Goal: Transaction & Acquisition: Purchase product/service

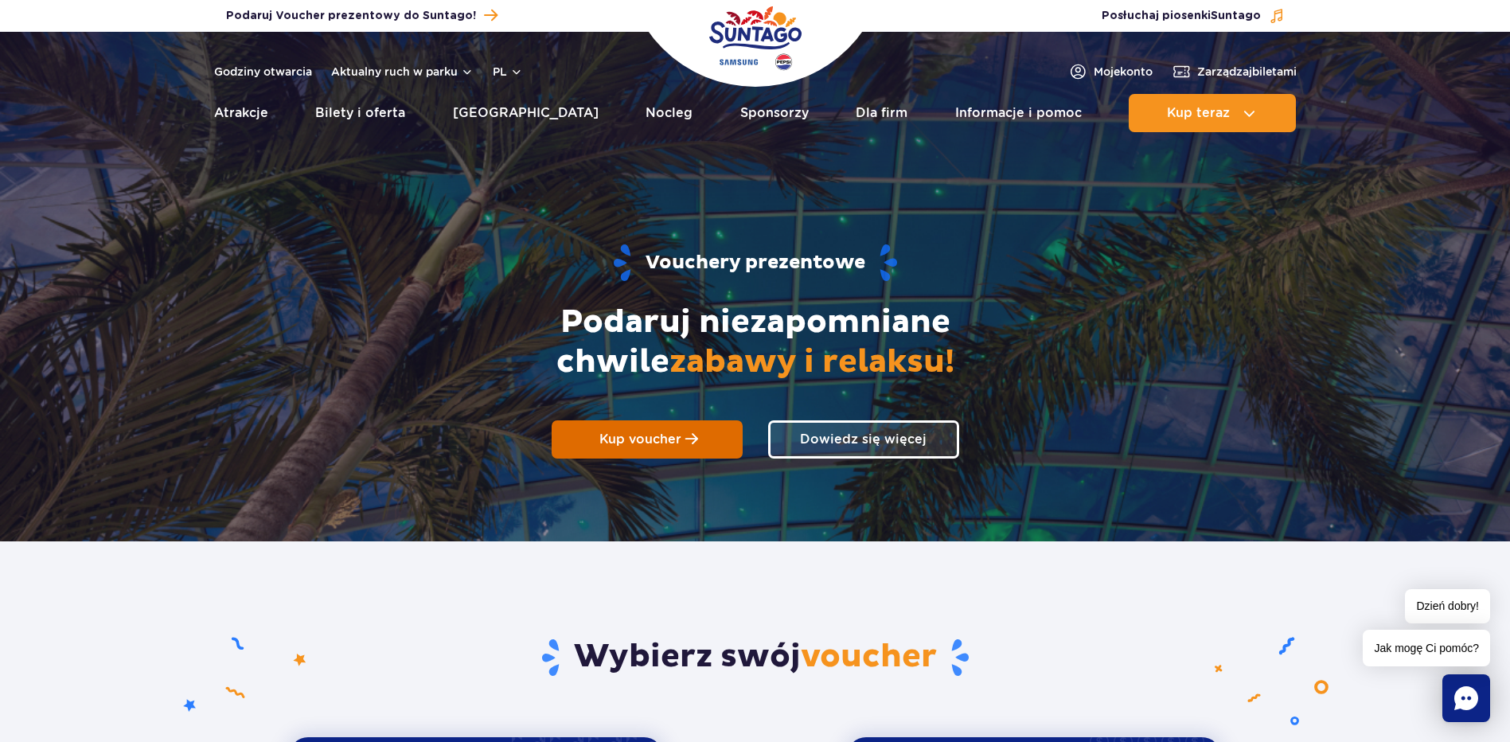
click at [676, 441] on span "Kup voucher" at bounding box center [640, 438] width 82 height 15
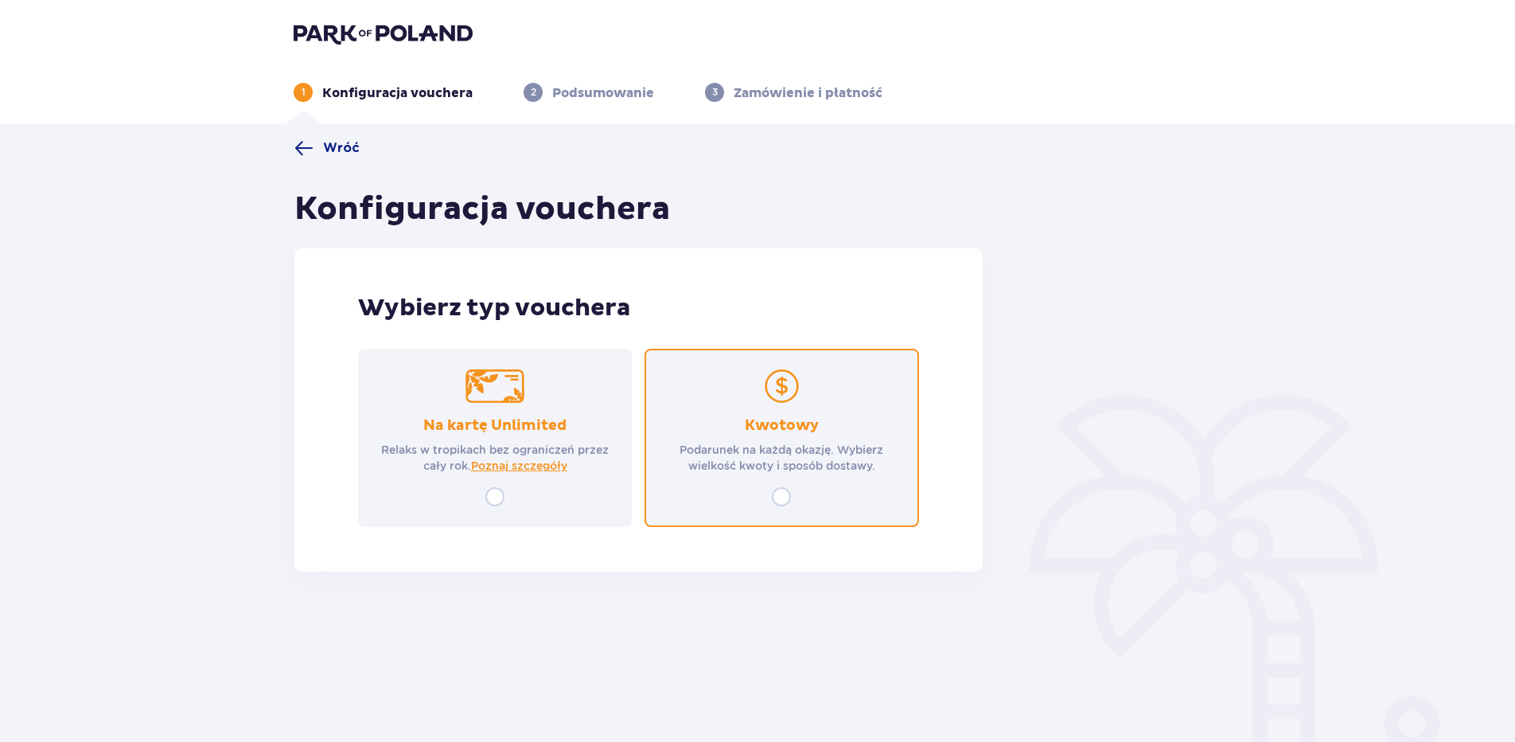
click at [782, 496] on input "radio" at bounding box center [781, 496] width 19 height 19
radio input "true"
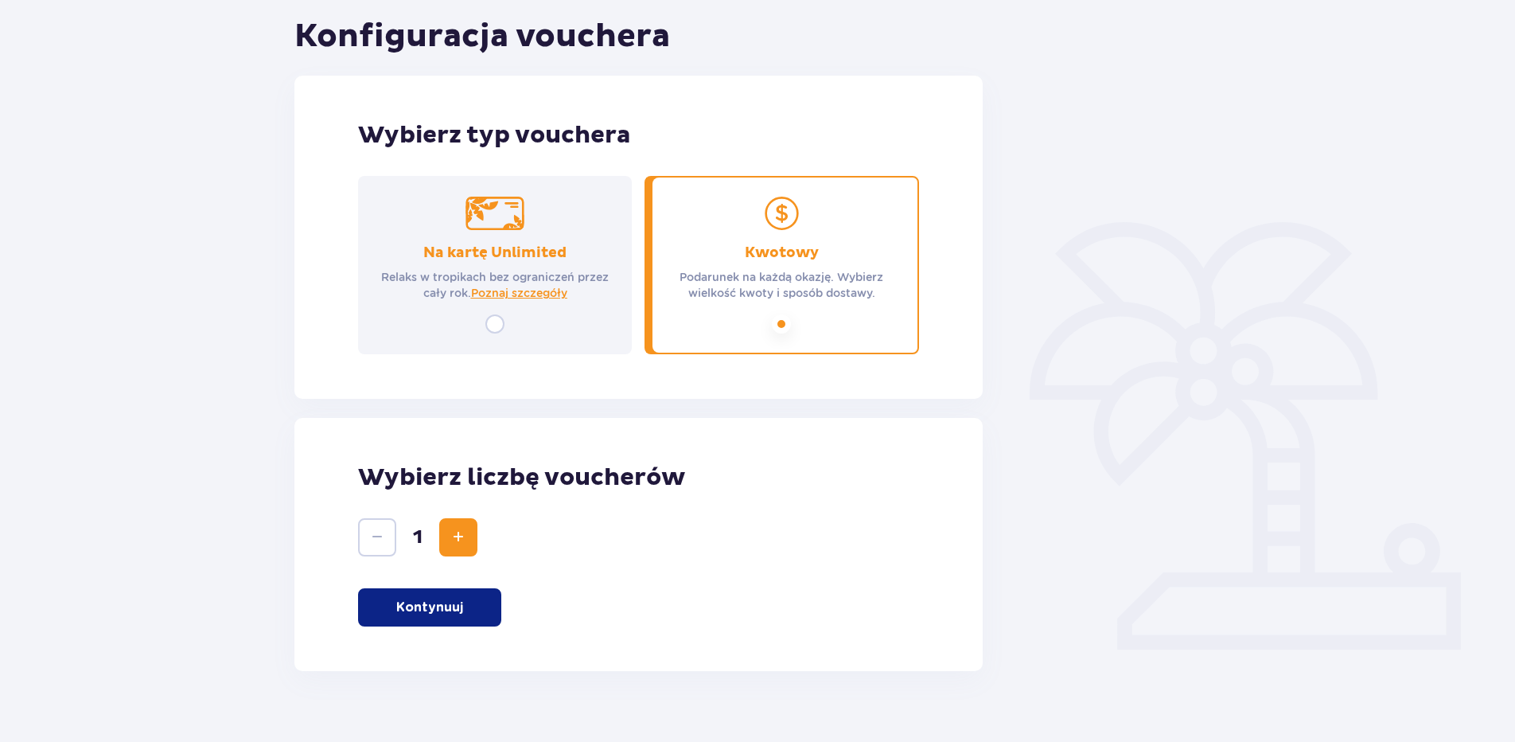
scroll to position [197, 0]
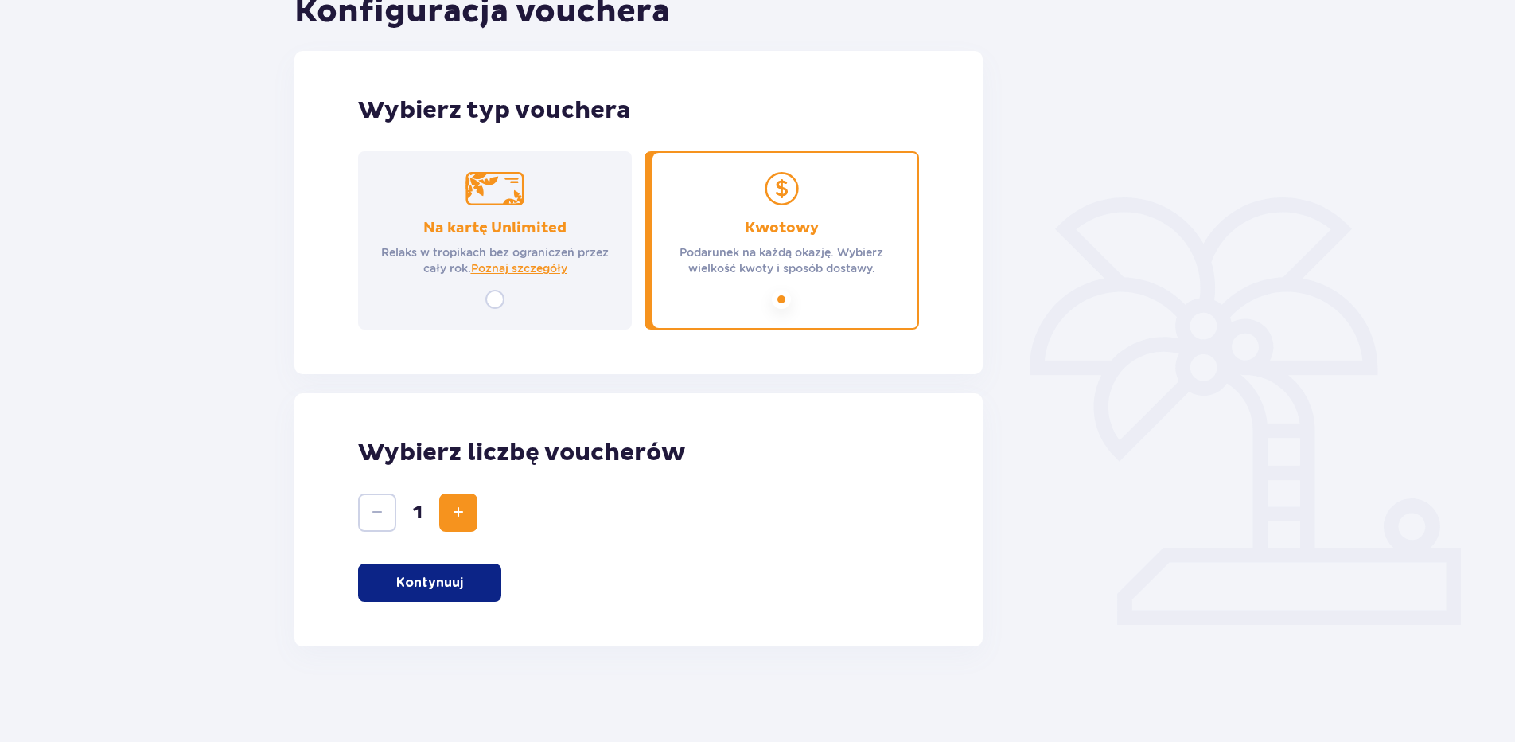
click at [466, 519] on span "Increase" at bounding box center [458, 512] width 19 height 19
click at [377, 513] on span "Decrease" at bounding box center [377, 512] width 19 height 19
click at [456, 579] on p "Kontynuuj" at bounding box center [429, 583] width 67 height 18
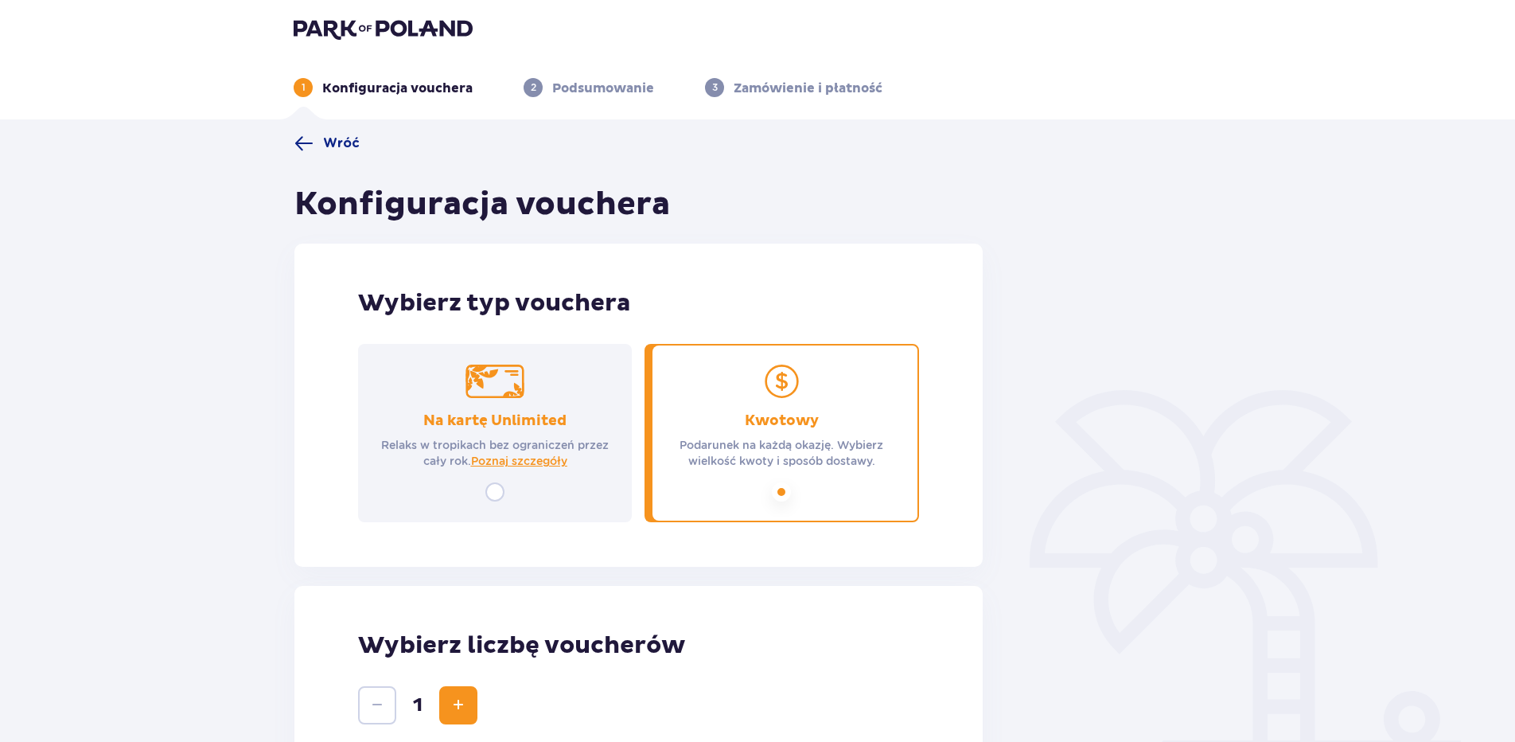
scroll to position [0, 0]
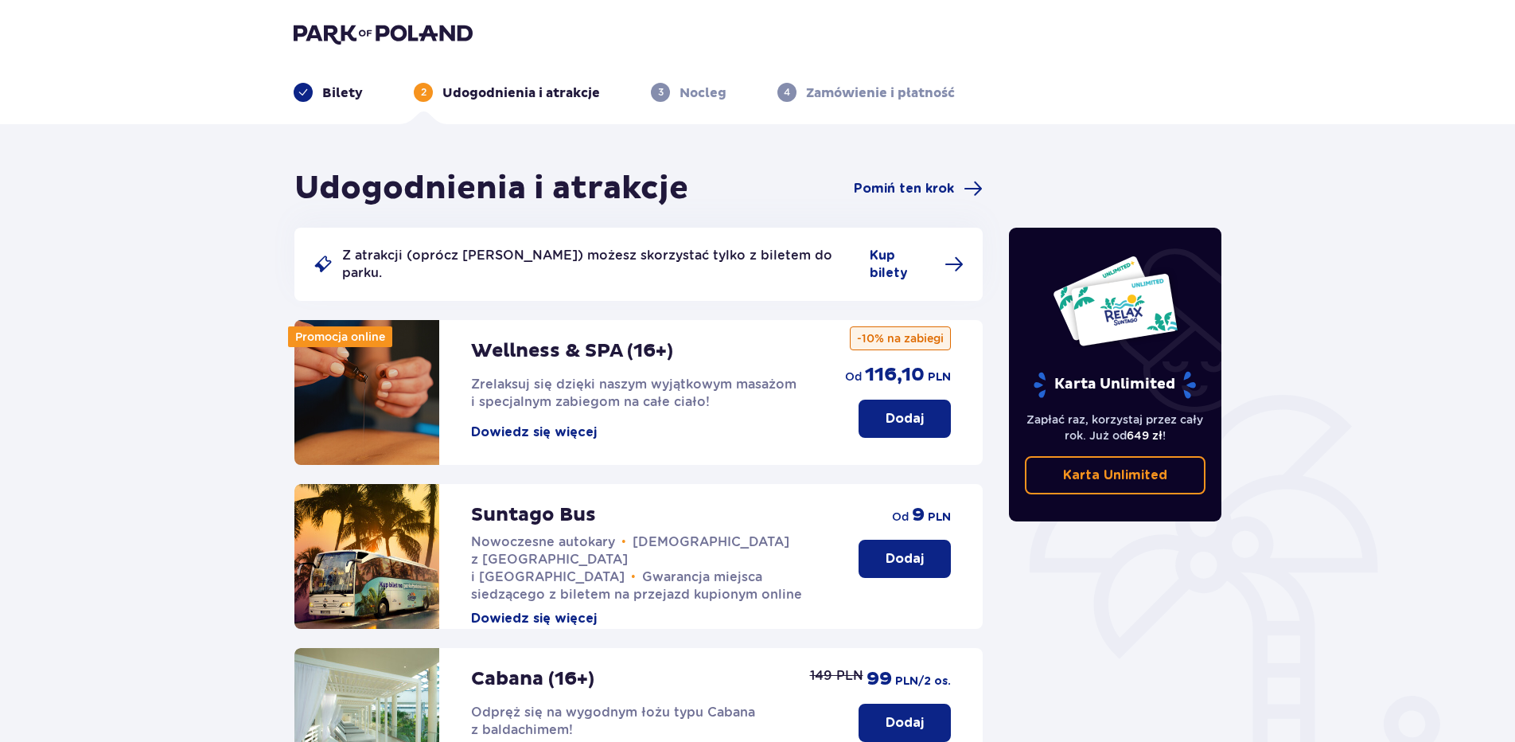
click at [113, 469] on div "Udogodnienia i atrakcje Pomiń ten krok Z atrakcji (oprócz Suntago Busa) możesz …" at bounding box center [757, 647] width 1515 height 1047
click at [914, 256] on span "Kup bilety" at bounding box center [902, 264] width 65 height 35
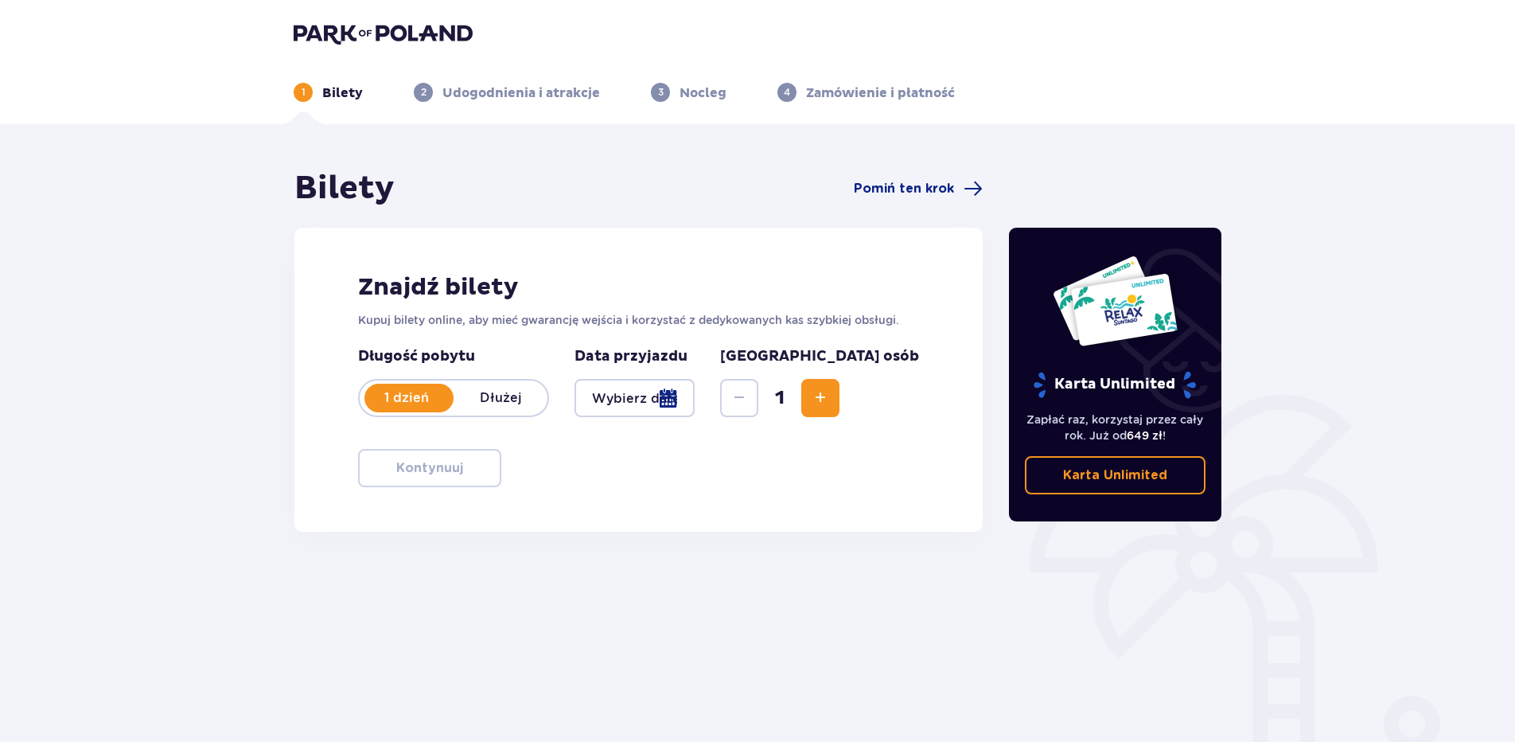
click at [830, 394] on span "Increase" at bounding box center [820, 397] width 19 height 19
click at [431, 399] on p "1 dzień" at bounding box center [407, 398] width 94 height 18
click at [397, 400] on p "1 dzień" at bounding box center [407, 398] width 94 height 18
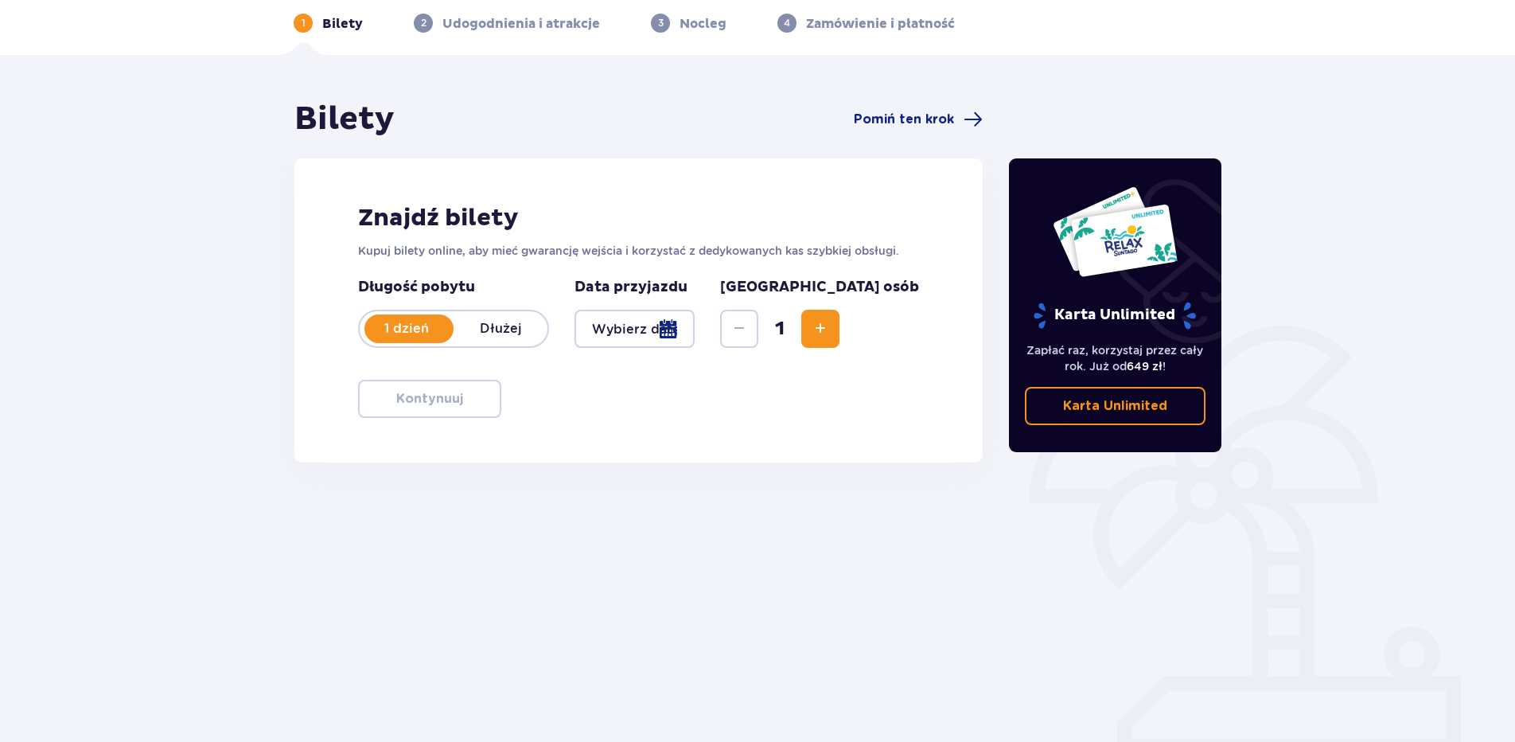
click at [670, 528] on div "Bilety Pomiń ten krok Znajdź bilety Kupuj bilety online, aby mieć gwarancję wej…" at bounding box center [638, 372] width 715 height 547
click at [655, 339] on div at bounding box center [635, 329] width 120 height 38
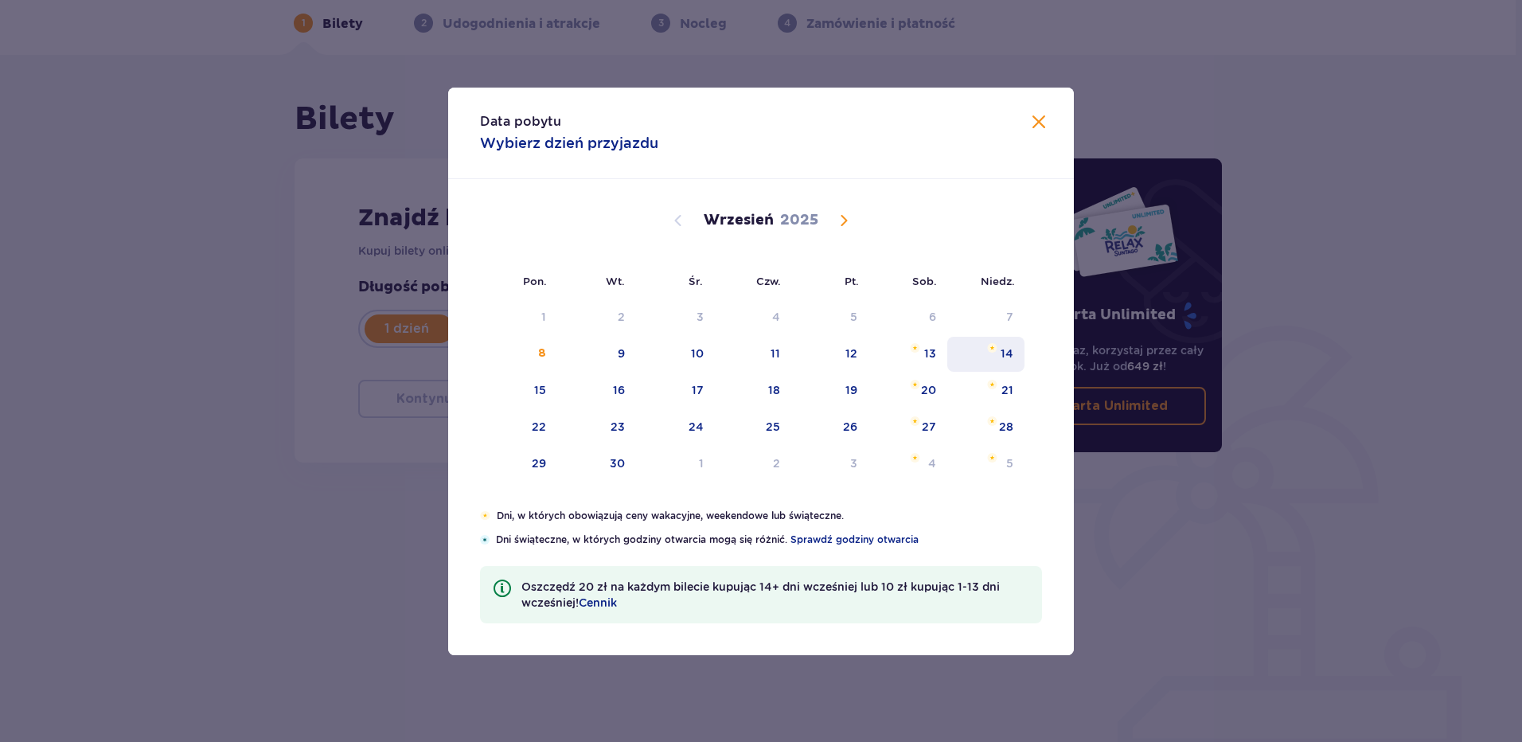
click at [992, 362] on div "14" at bounding box center [985, 354] width 77 height 35
type input "14.09.25"
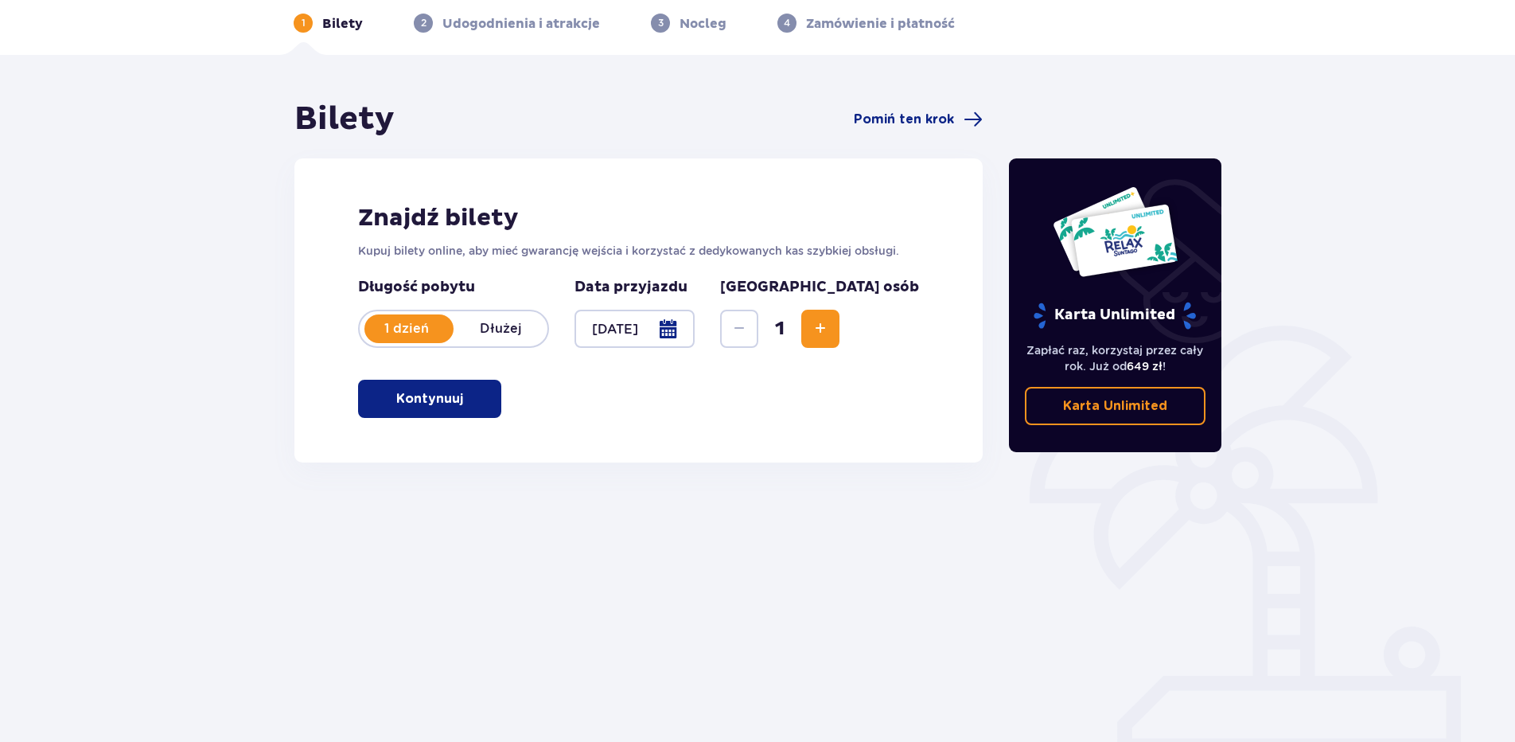
click at [458, 393] on span "button" at bounding box center [466, 398] width 19 height 19
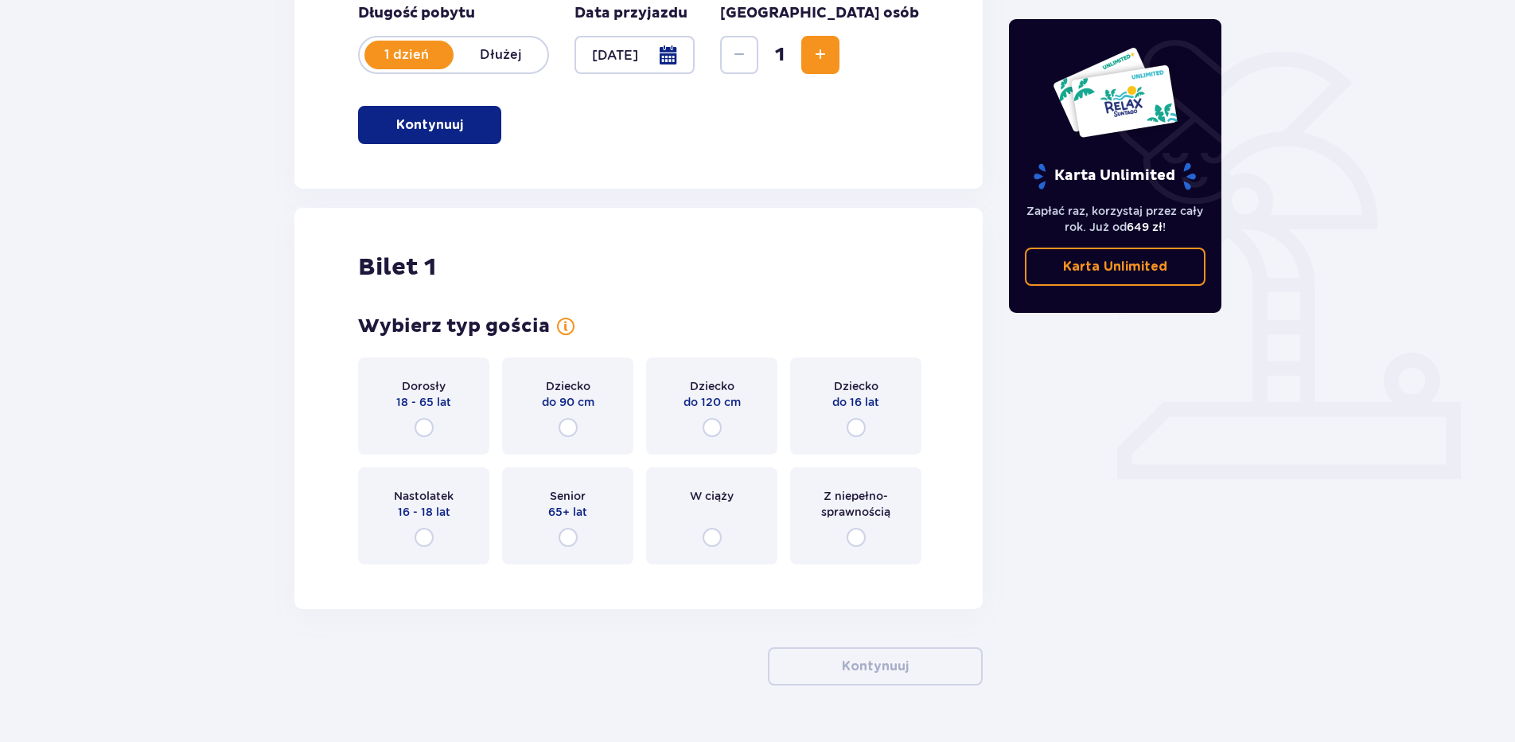
scroll to position [382, 0]
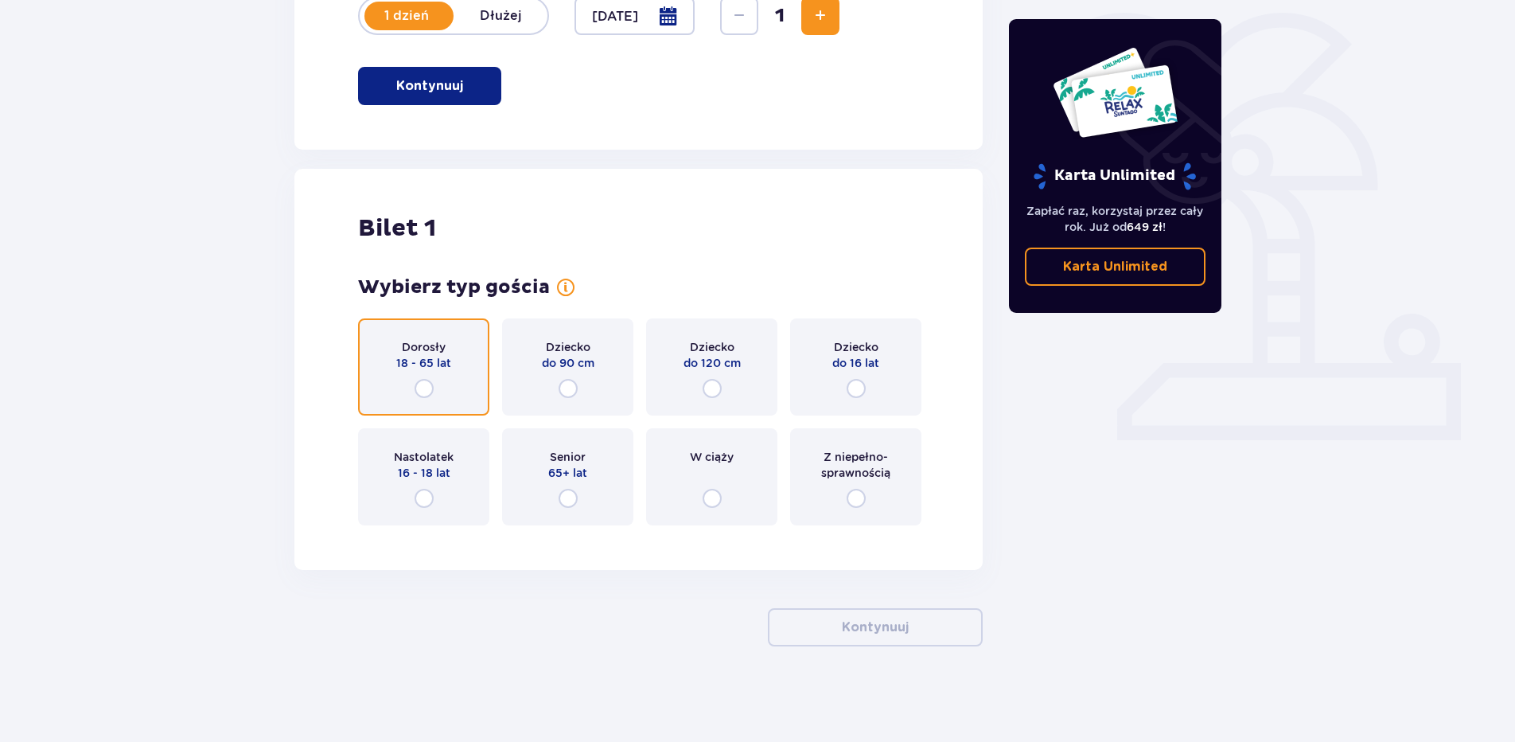
click at [418, 396] on input "radio" at bounding box center [424, 388] width 19 height 19
radio input "true"
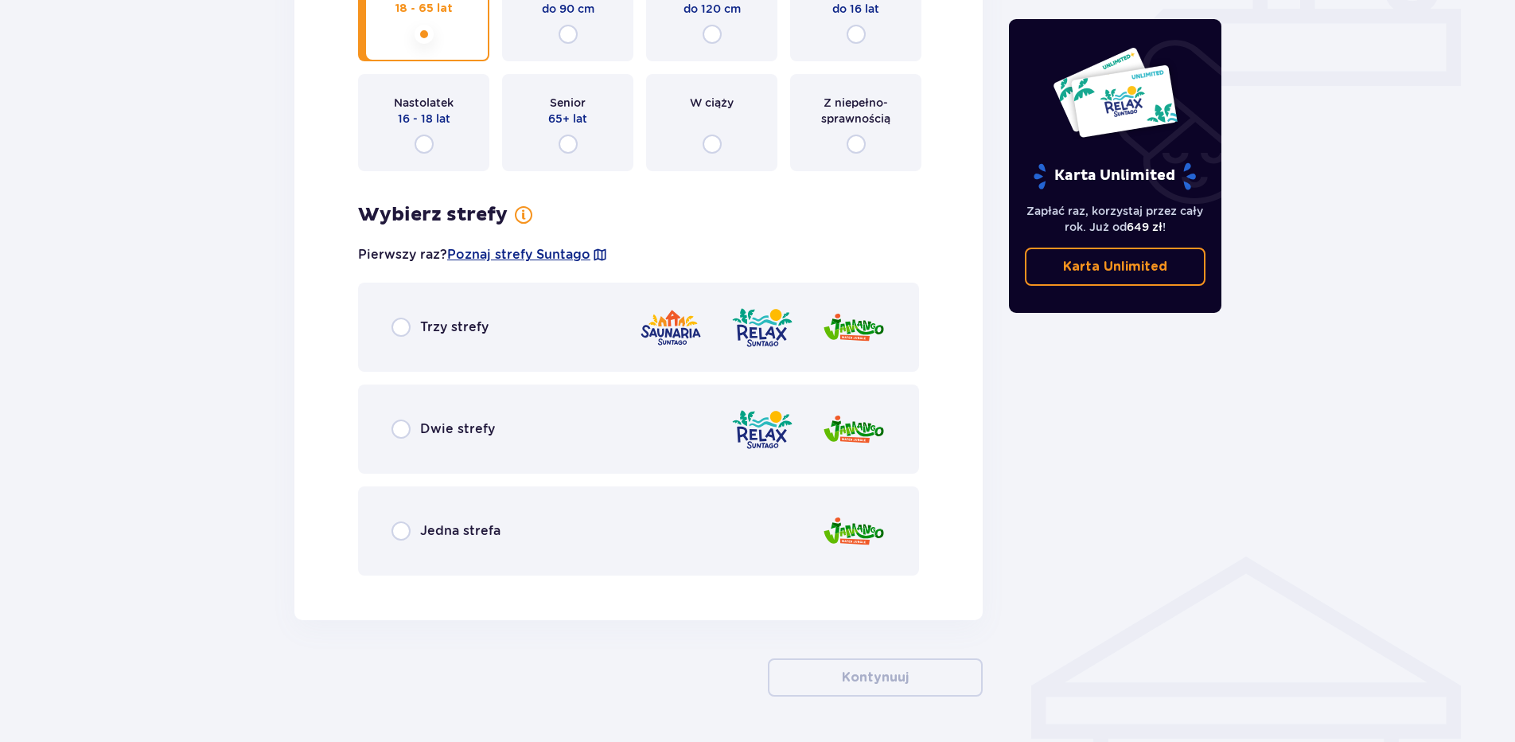
scroll to position [786, 0]
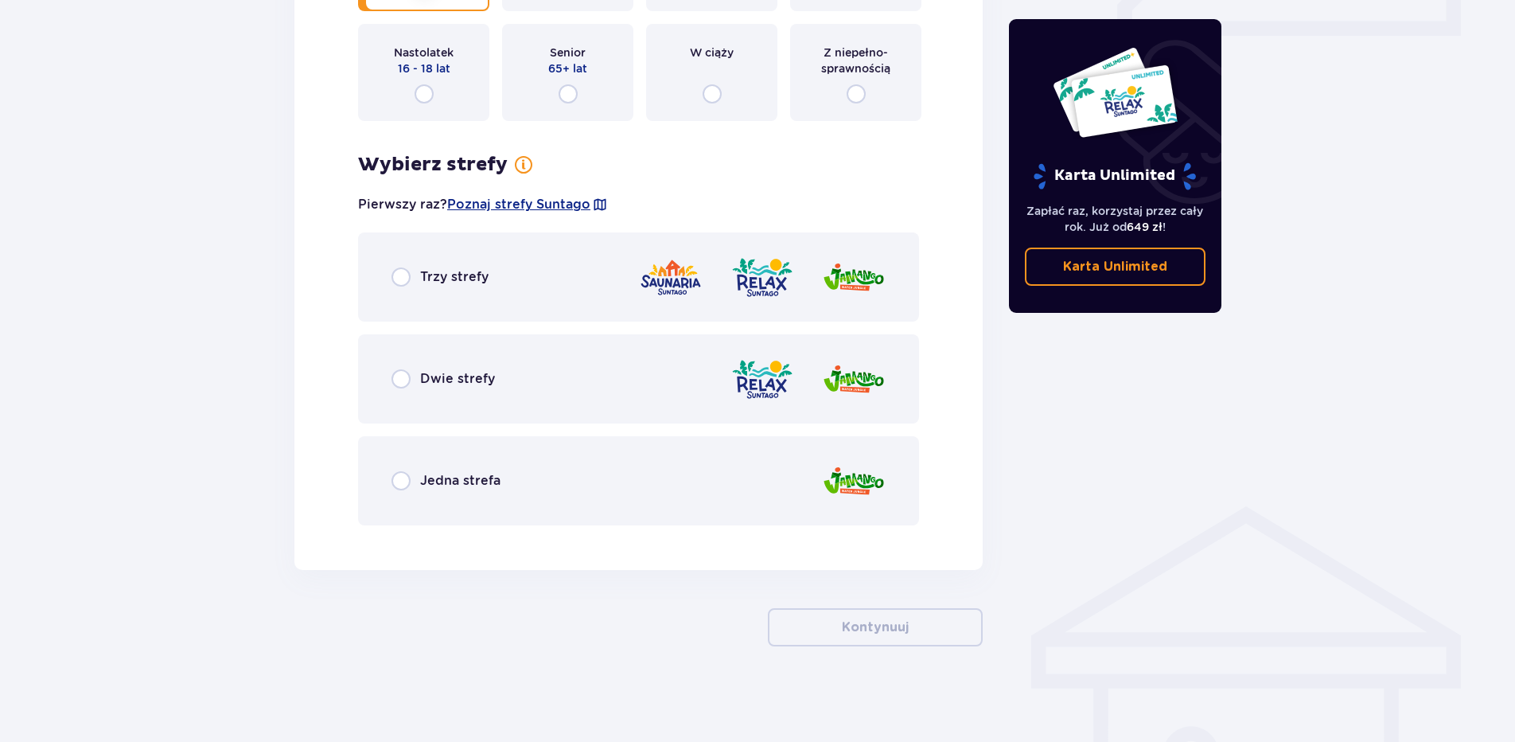
click at [419, 283] on div "Trzy strefy" at bounding box center [440, 276] width 97 height 19
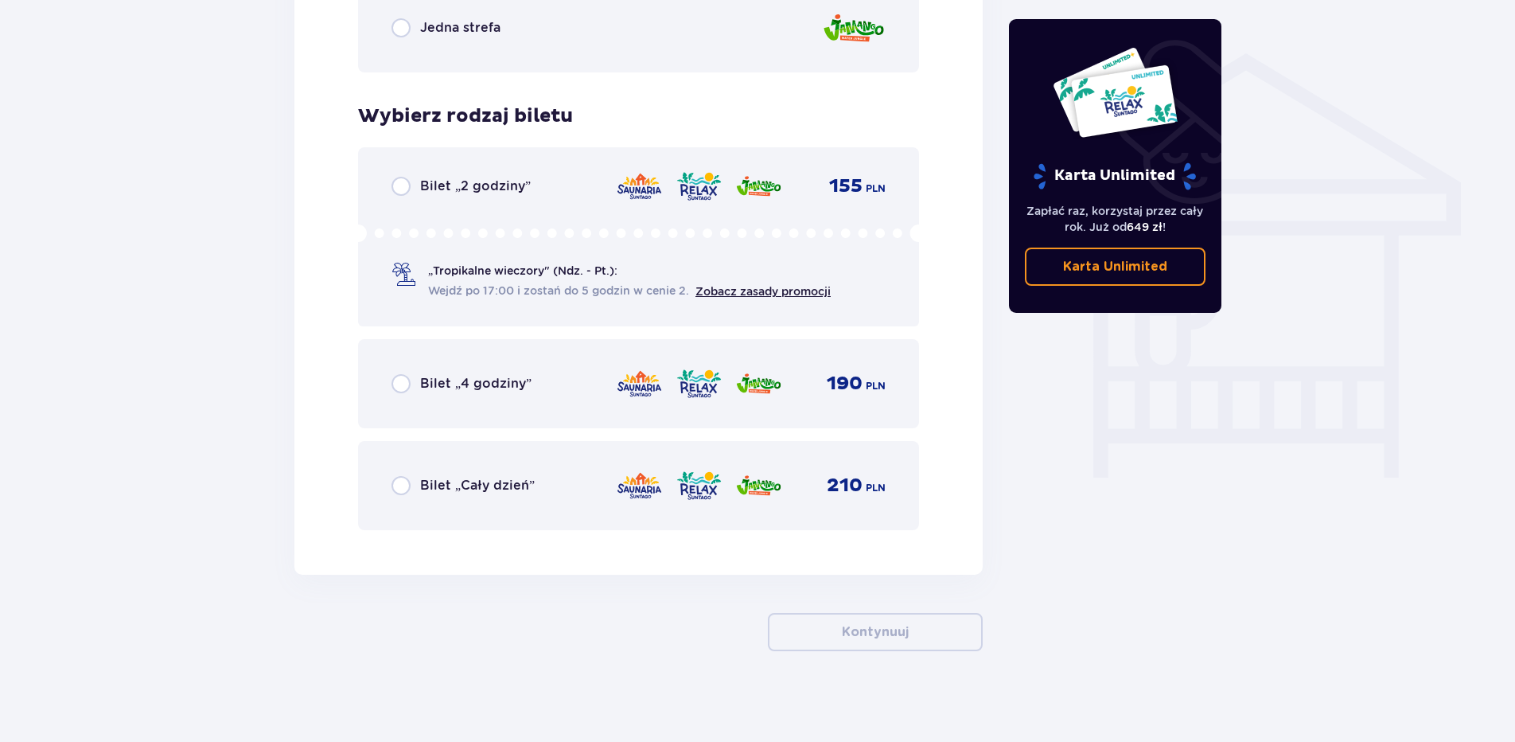
scroll to position [1244, 0]
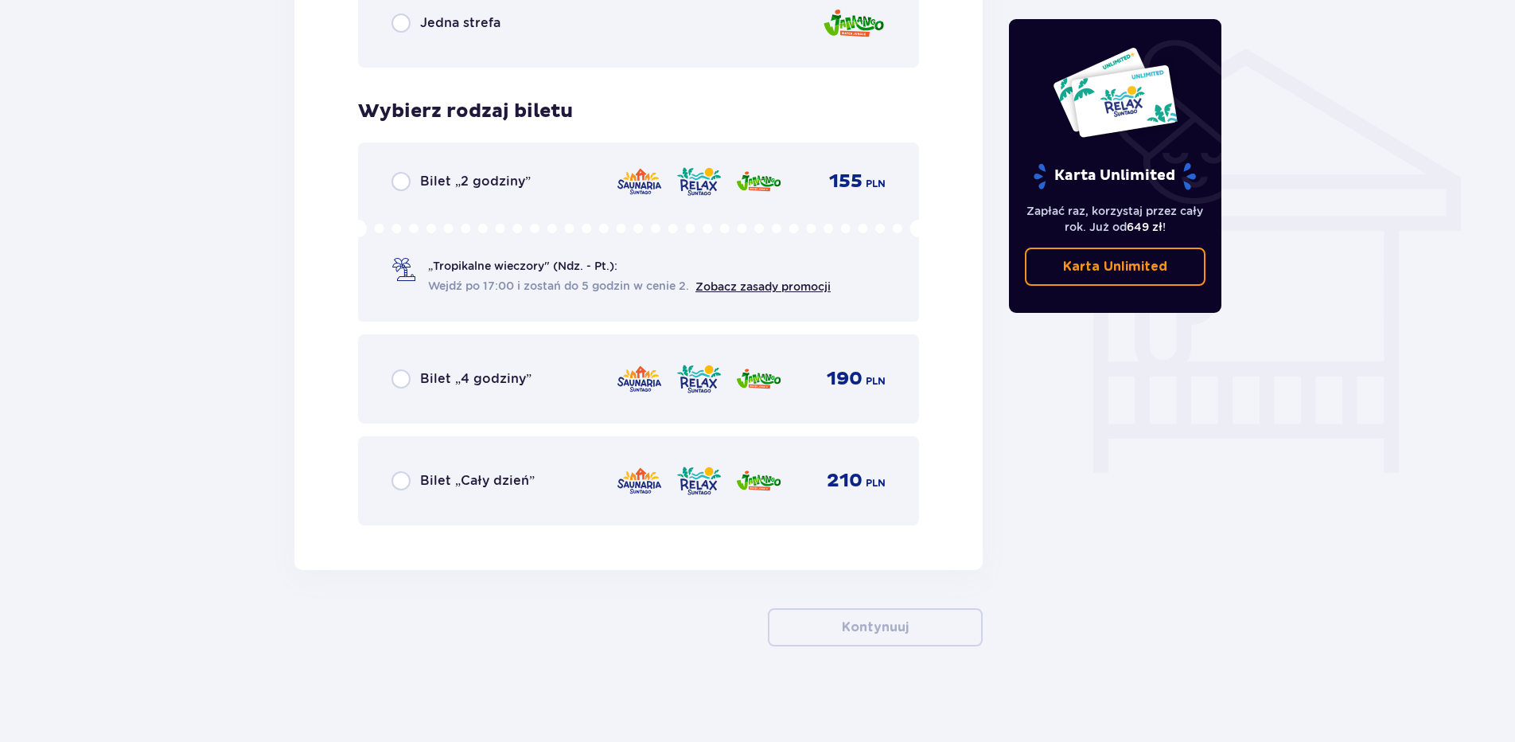
click at [856, 497] on div "210 PLN" at bounding box center [751, 480] width 270 height 33
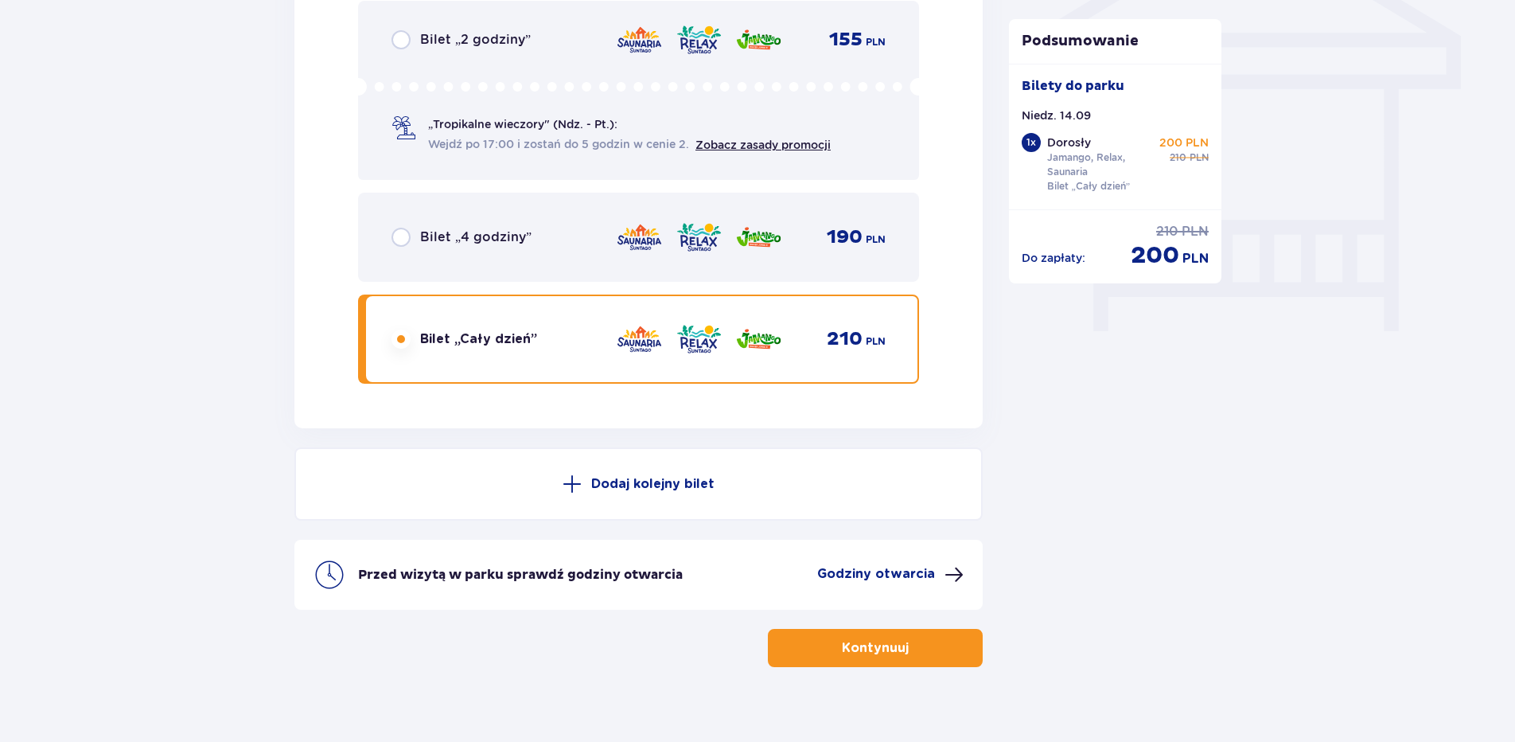
scroll to position [1406, 0]
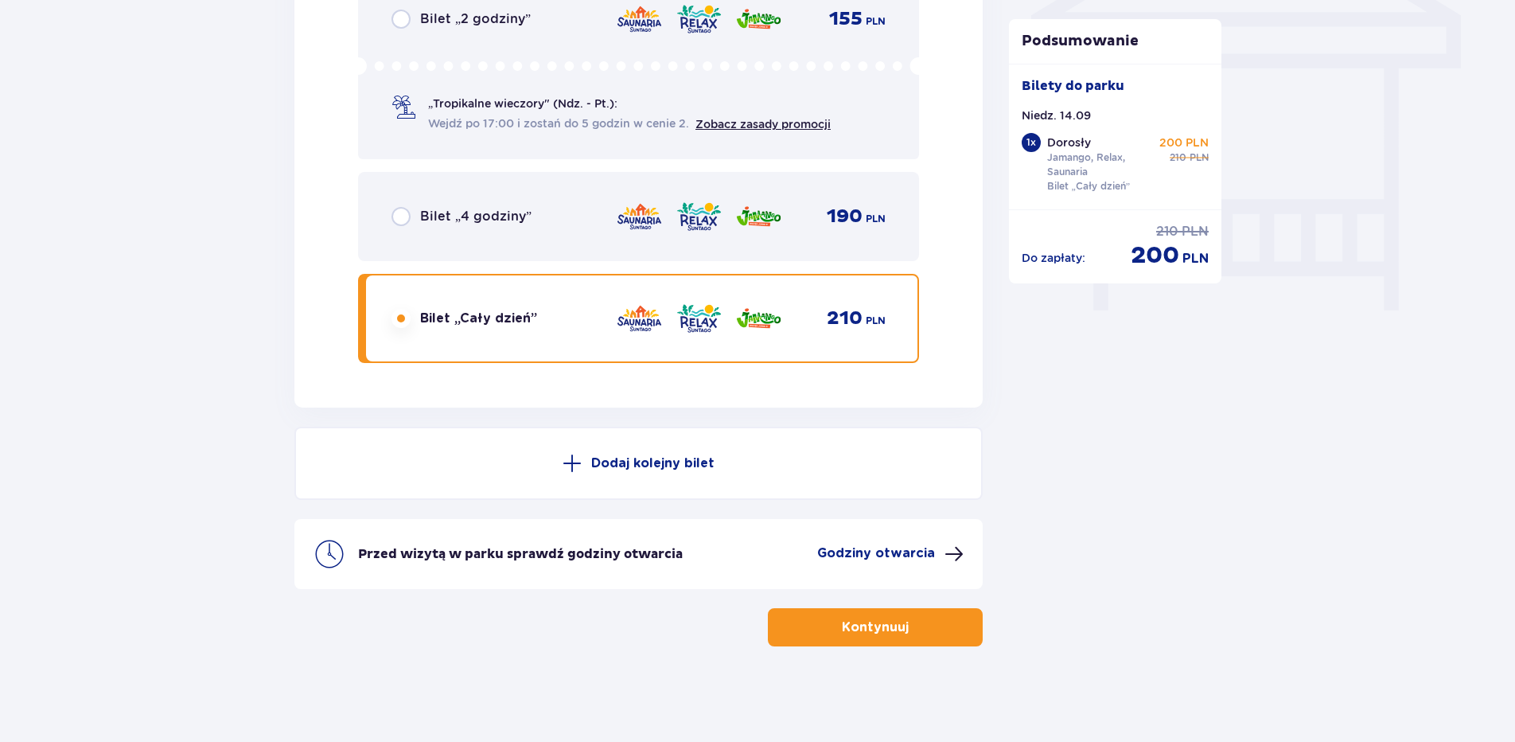
click at [576, 463] on span at bounding box center [572, 463] width 19 height 19
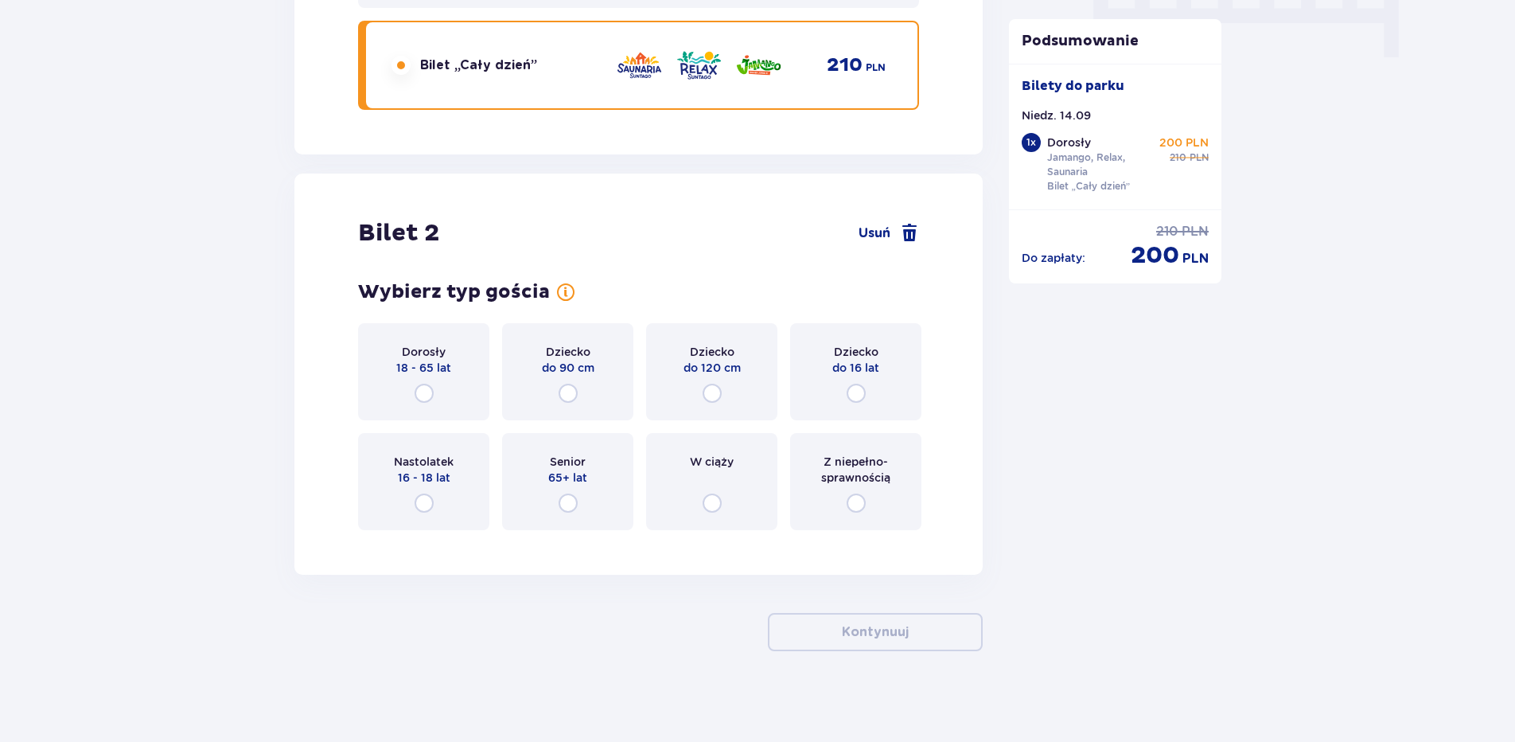
scroll to position [1664, 0]
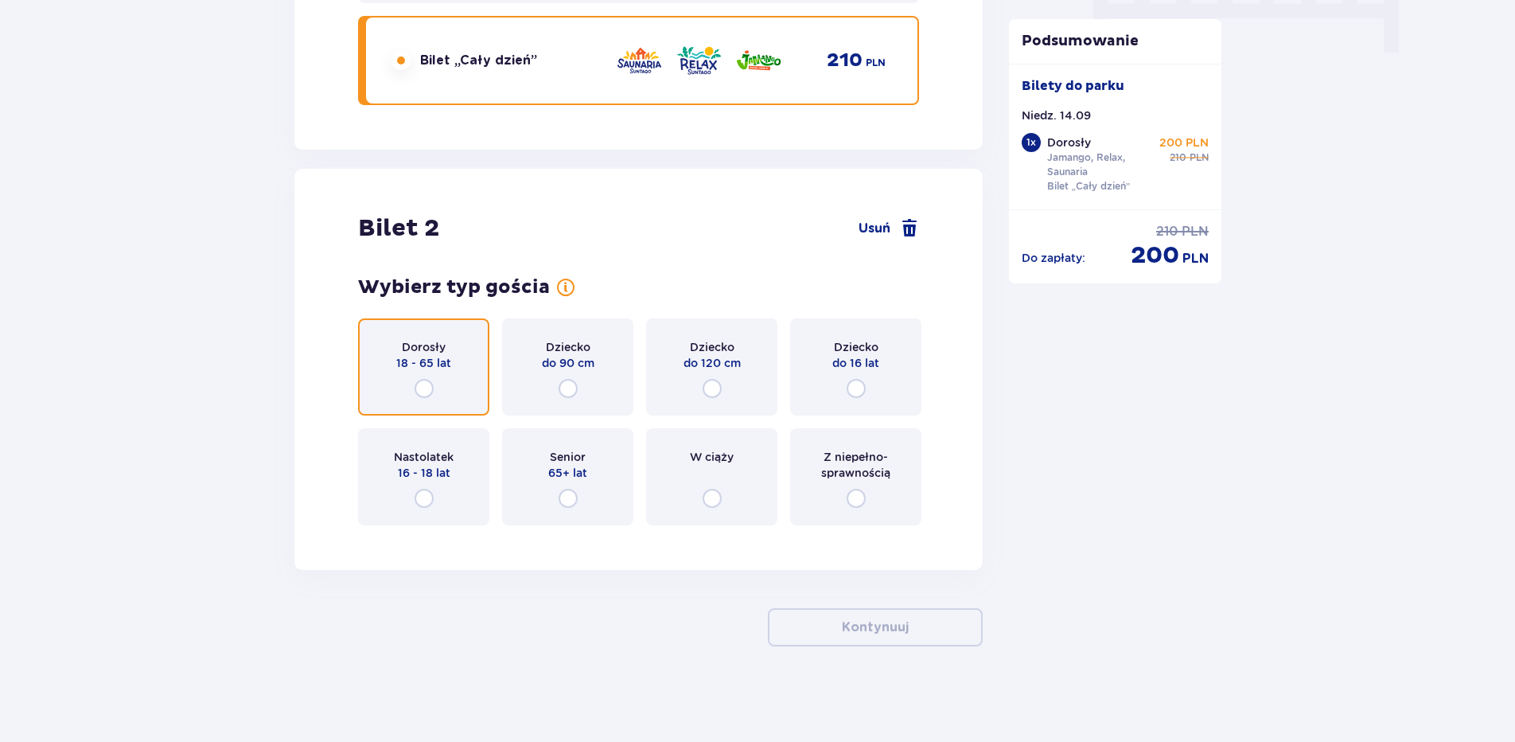
click at [418, 391] on input "radio" at bounding box center [424, 388] width 19 height 19
radio input "true"
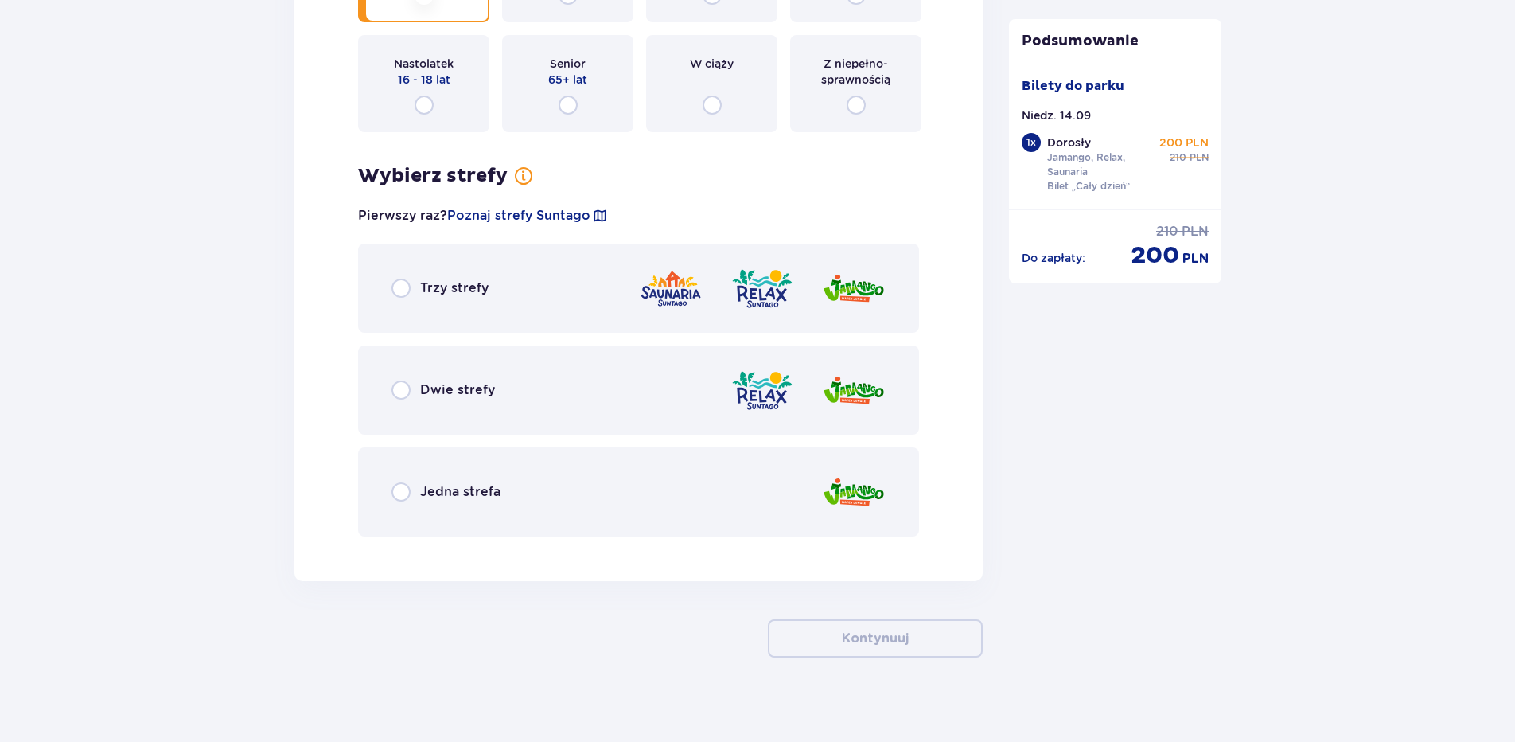
scroll to position [2068, 0]
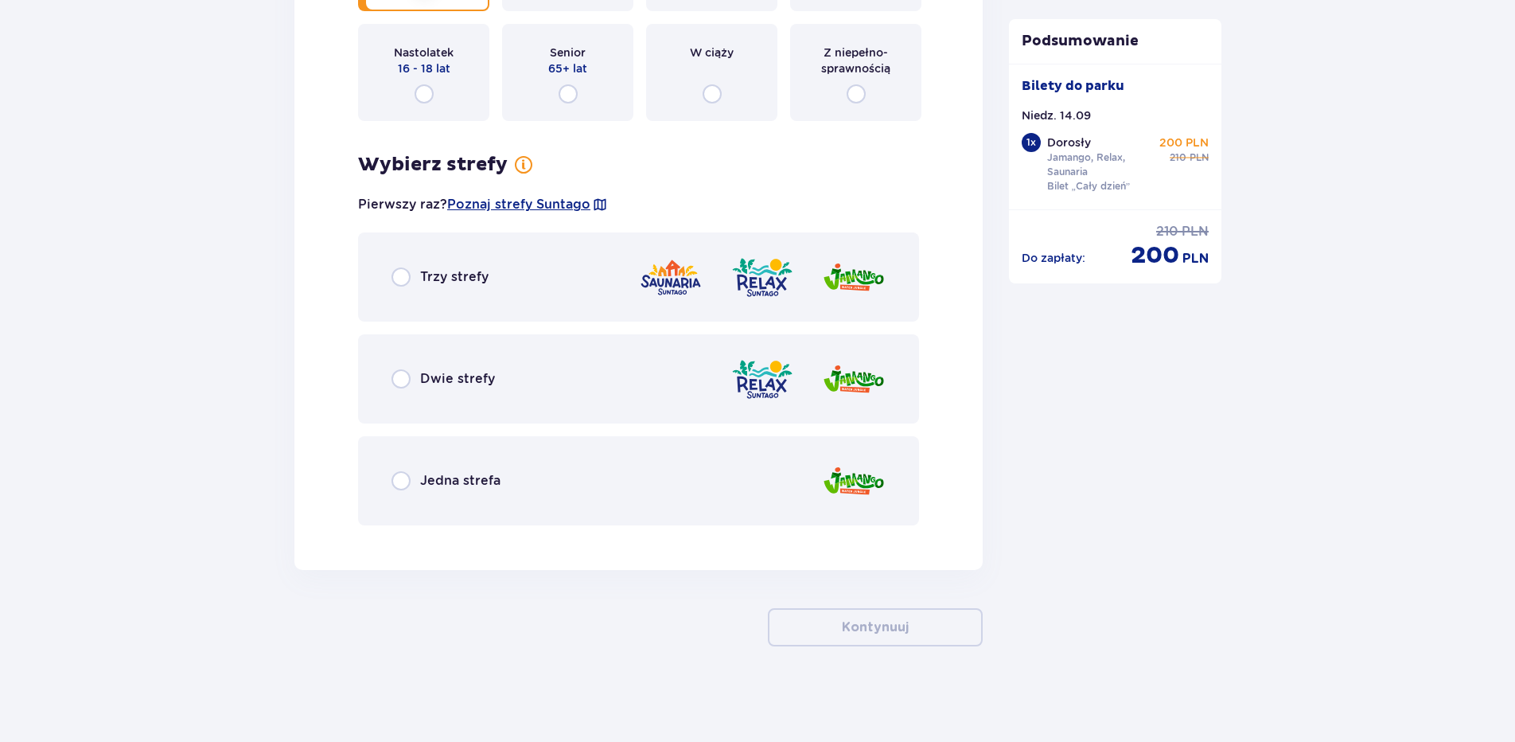
click at [466, 293] on div "Trzy strefy" at bounding box center [638, 276] width 561 height 89
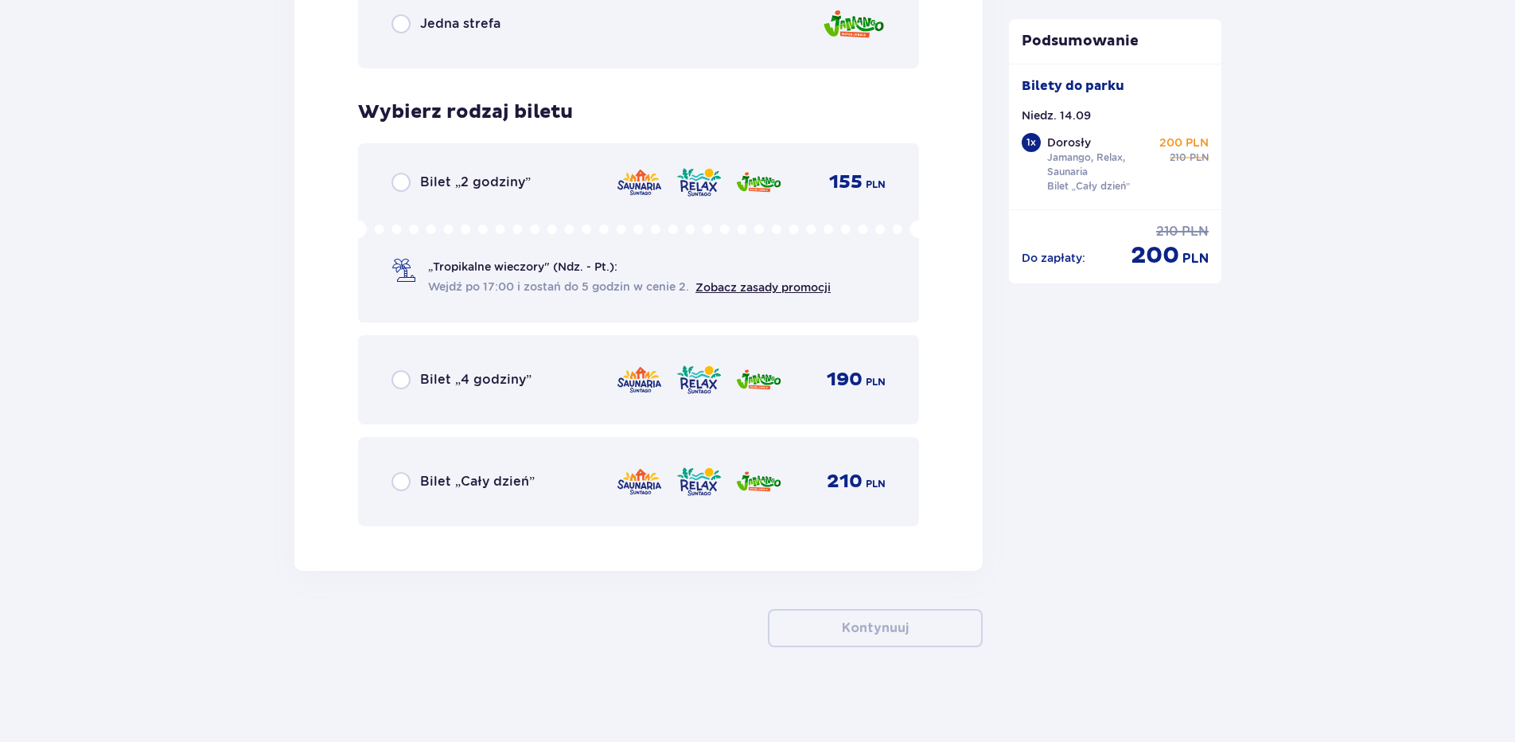
scroll to position [2526, 0]
click at [458, 487] on p "Bilet „Cały dzień”" at bounding box center [477, 481] width 115 height 18
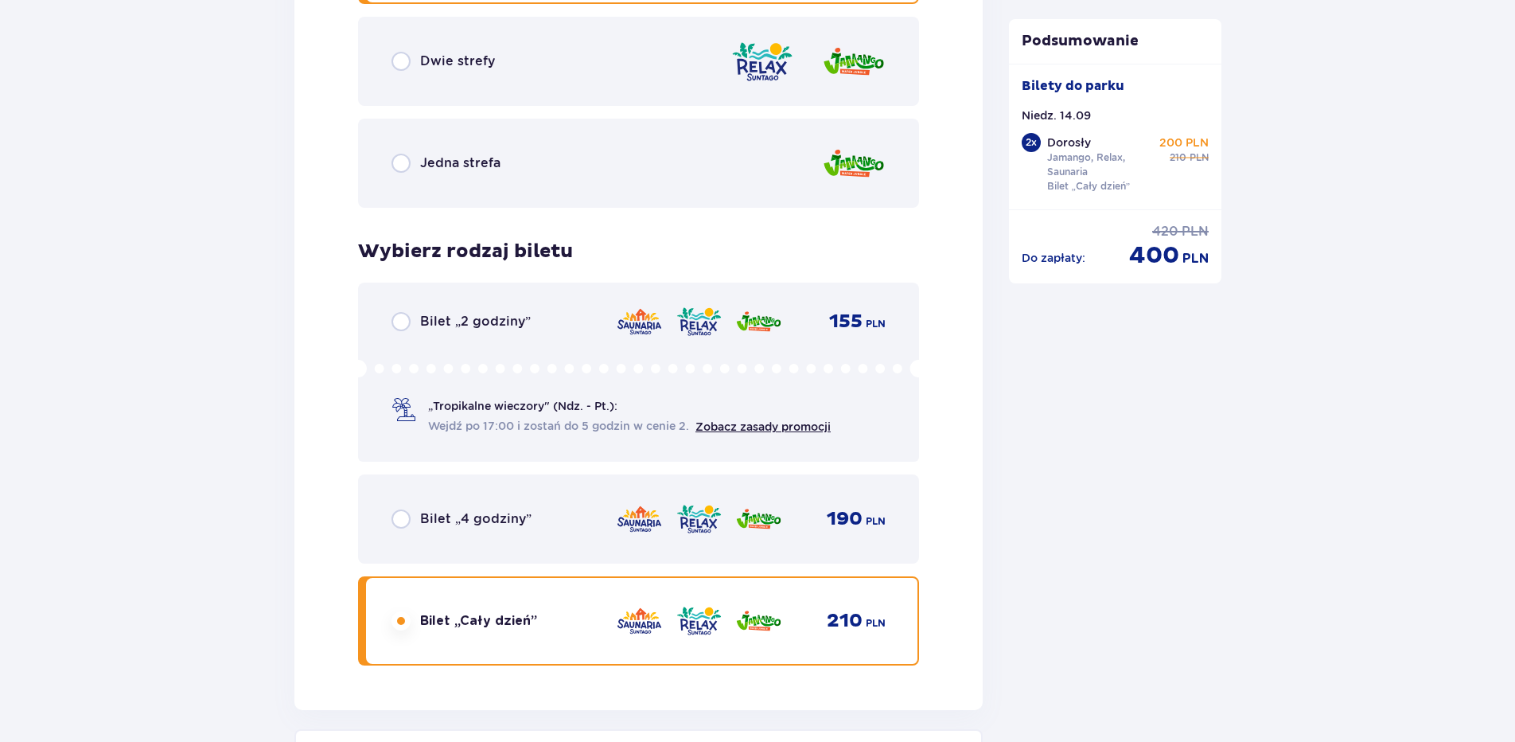
scroll to position [2290, 0]
